Goal: Navigation & Orientation: Find specific page/section

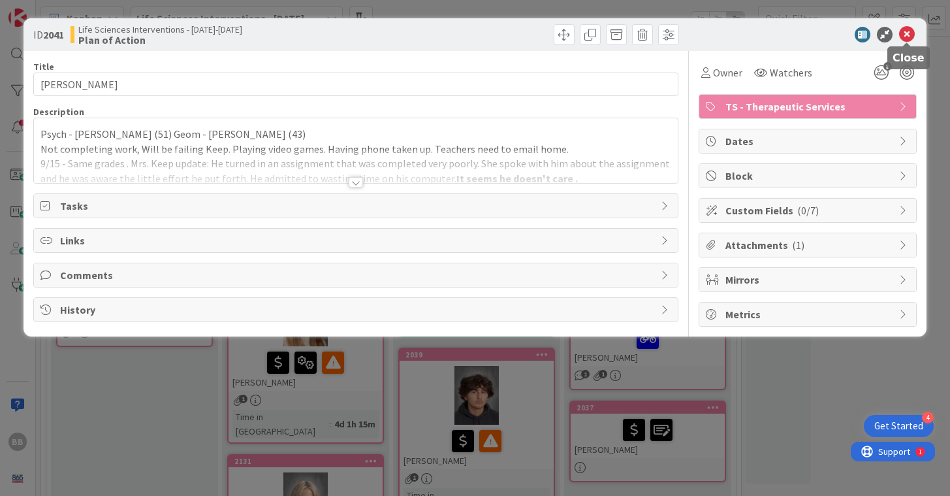
click at [909, 30] on icon at bounding box center [907, 35] width 16 height 16
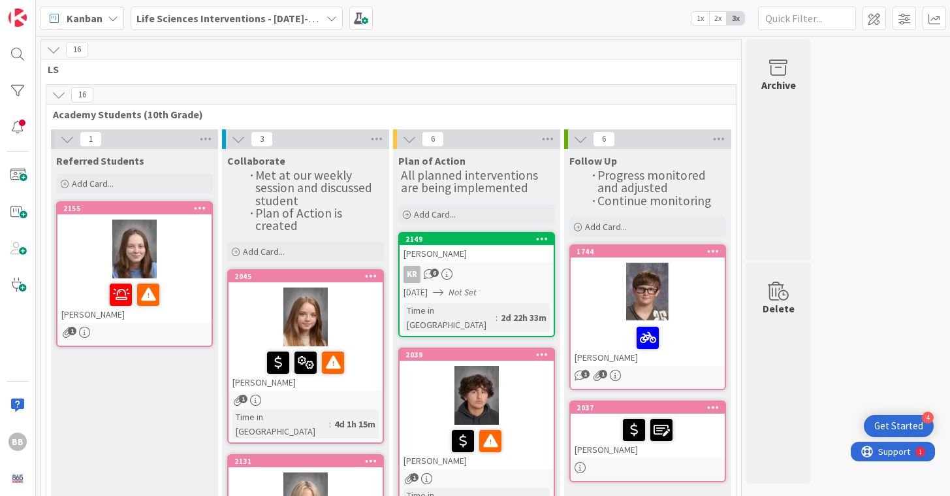
click at [93, 240] on div at bounding box center [134, 248] width 154 height 59
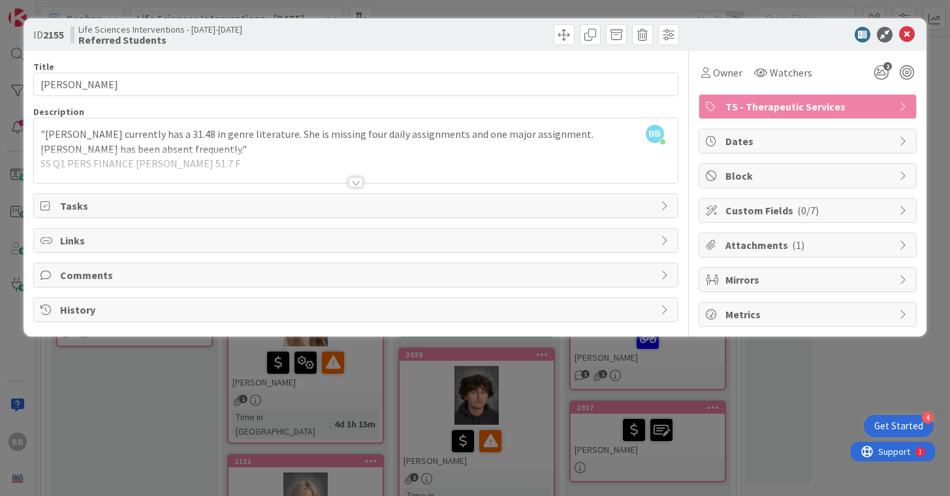
click at [356, 180] on div at bounding box center [356, 182] width 14 height 10
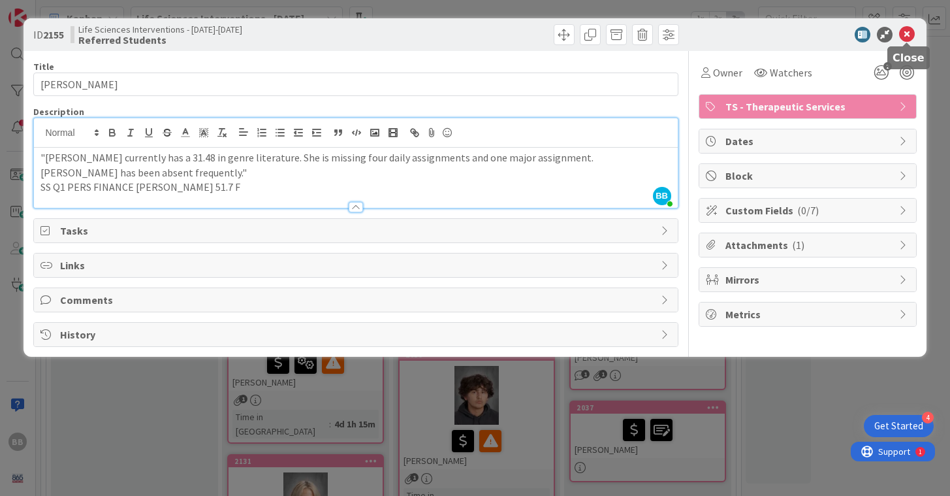
click at [914, 34] on icon at bounding box center [907, 35] width 16 height 16
